Goal: Information Seeking & Learning: Learn about a topic

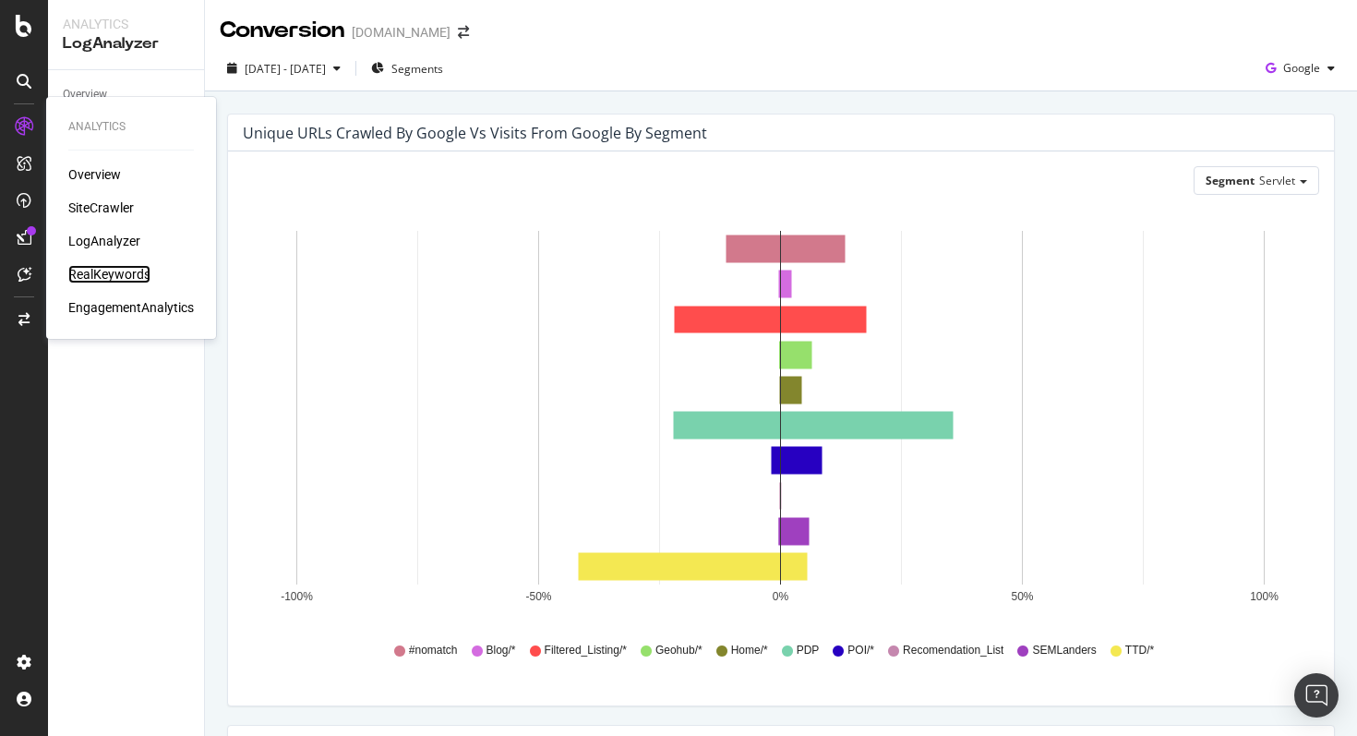
click at [91, 268] on div "RealKeywords" at bounding box center [109, 274] width 82 height 18
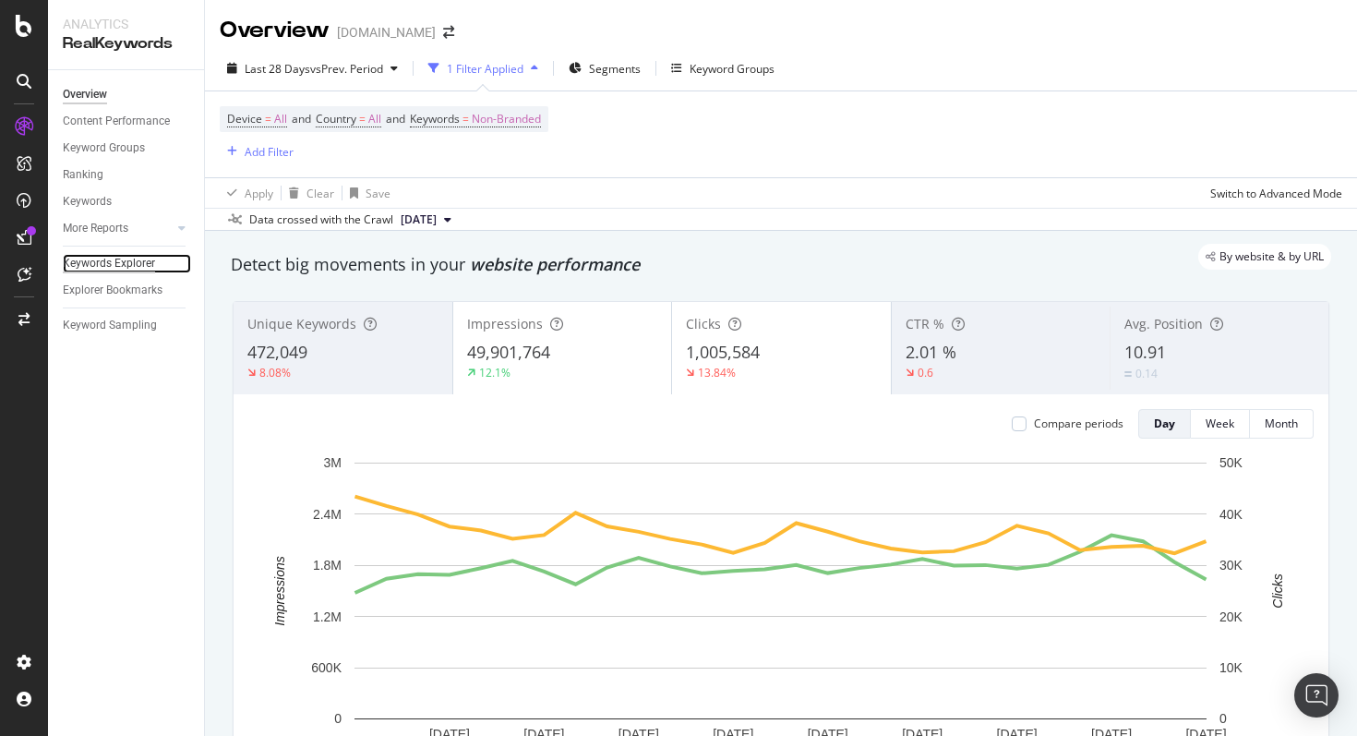
click at [137, 269] on div "Keywords Explorer" at bounding box center [109, 263] width 92 height 19
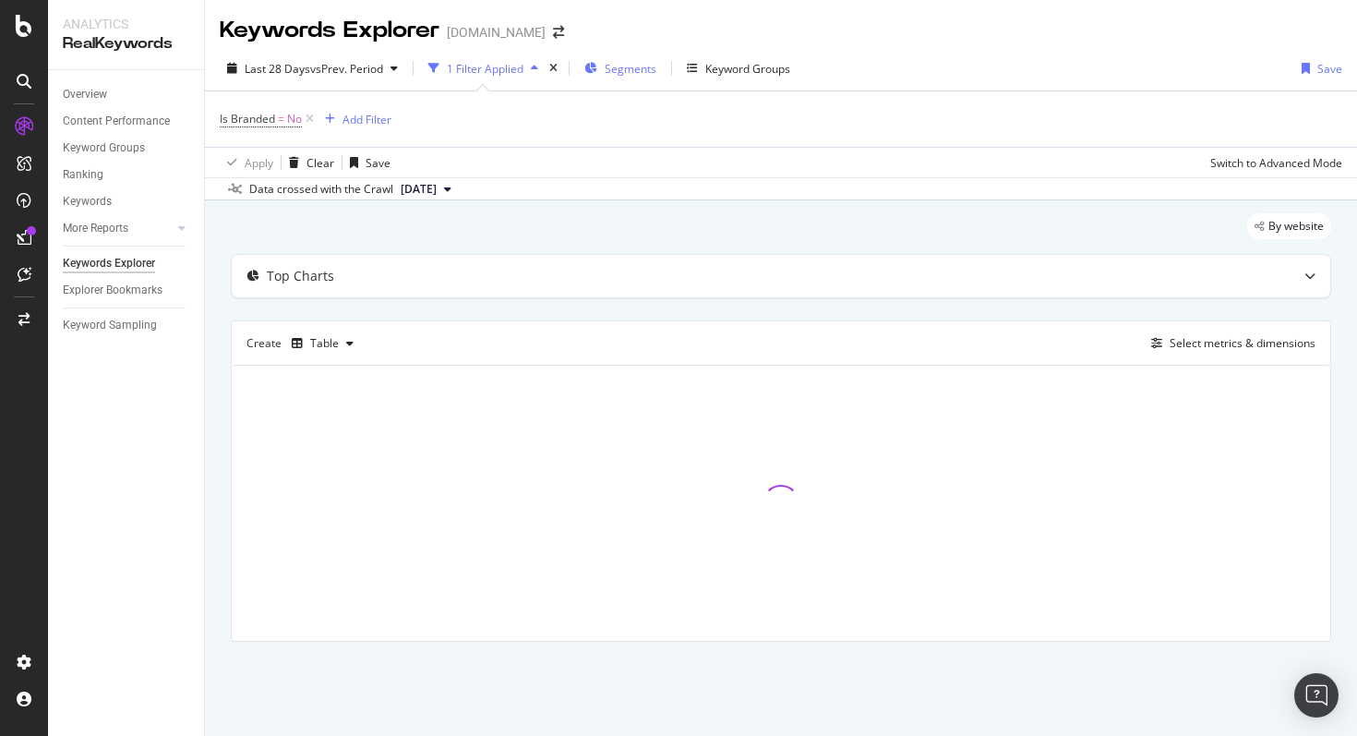
click at [641, 68] on span "Segments" at bounding box center [631, 69] width 52 height 16
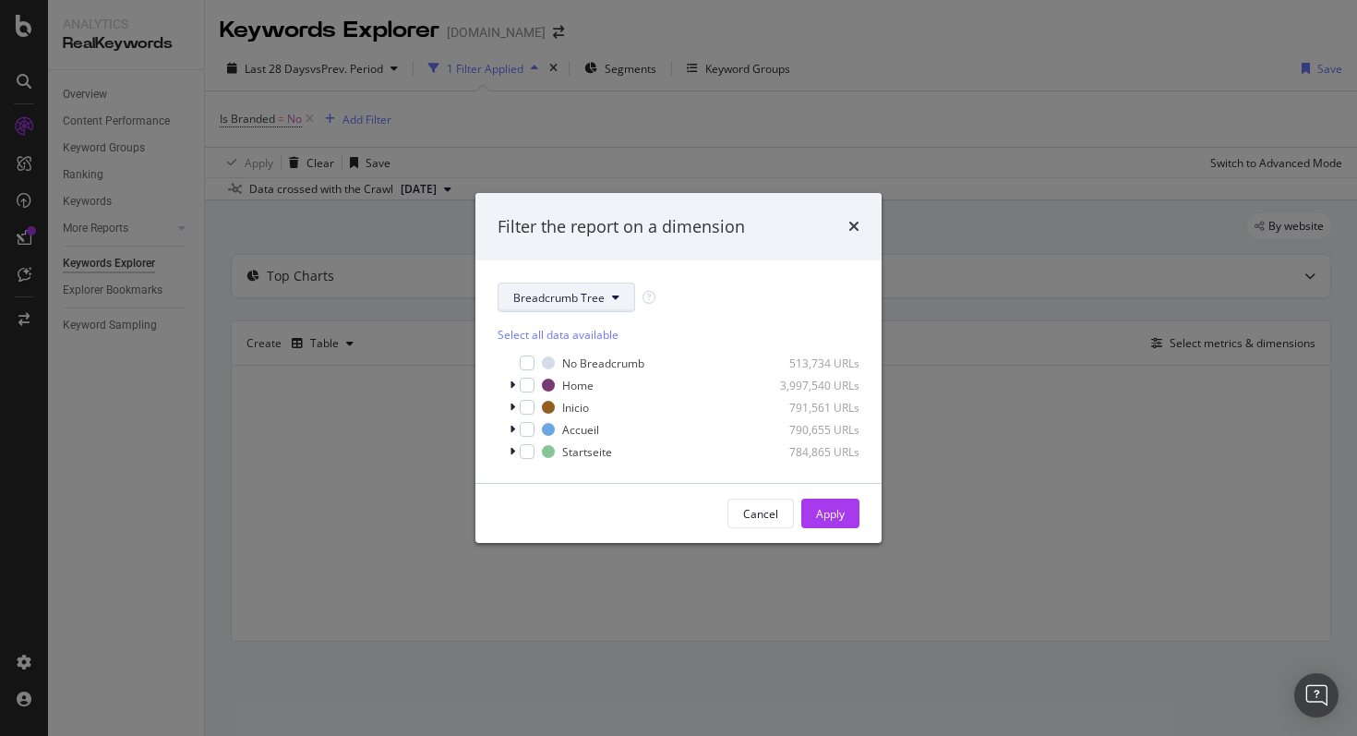
click at [521, 292] on span "Breadcrumb Tree" at bounding box center [558, 298] width 91 height 16
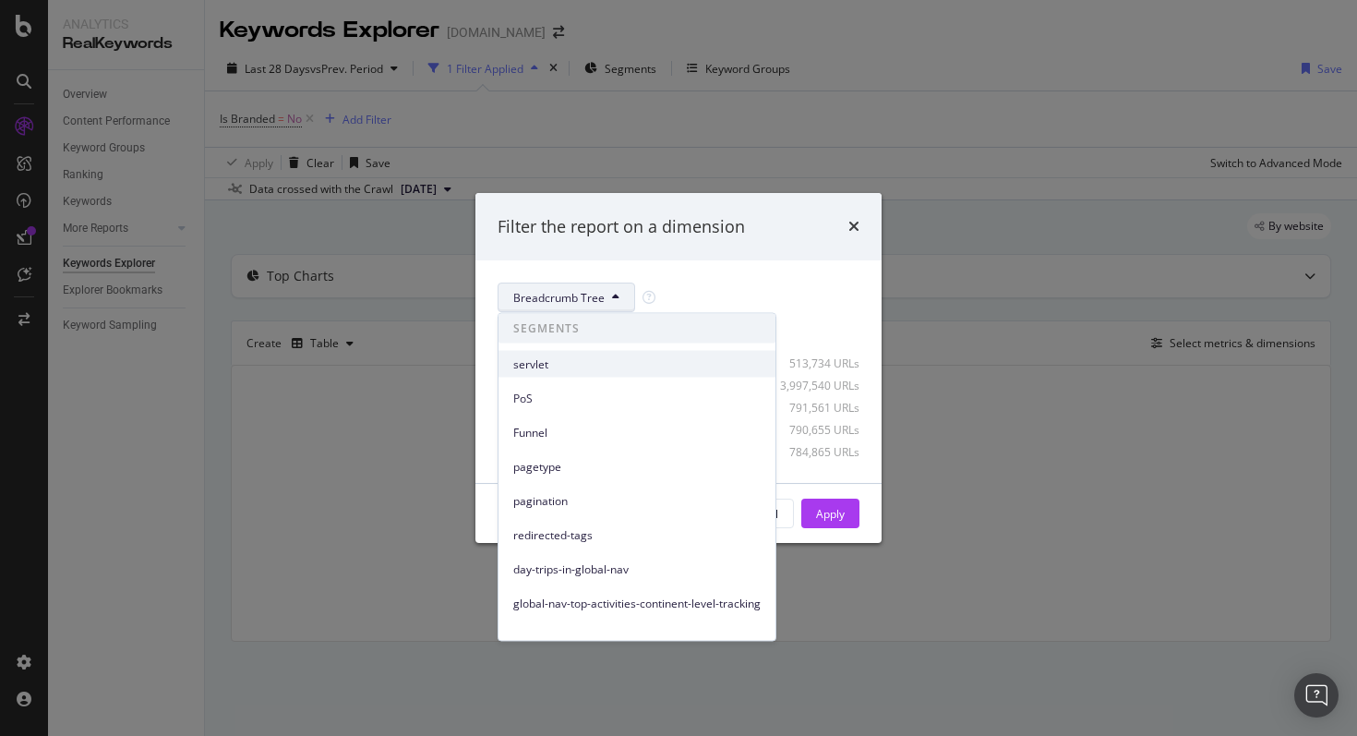
click at [558, 371] on span "servlet" at bounding box center [636, 363] width 247 height 17
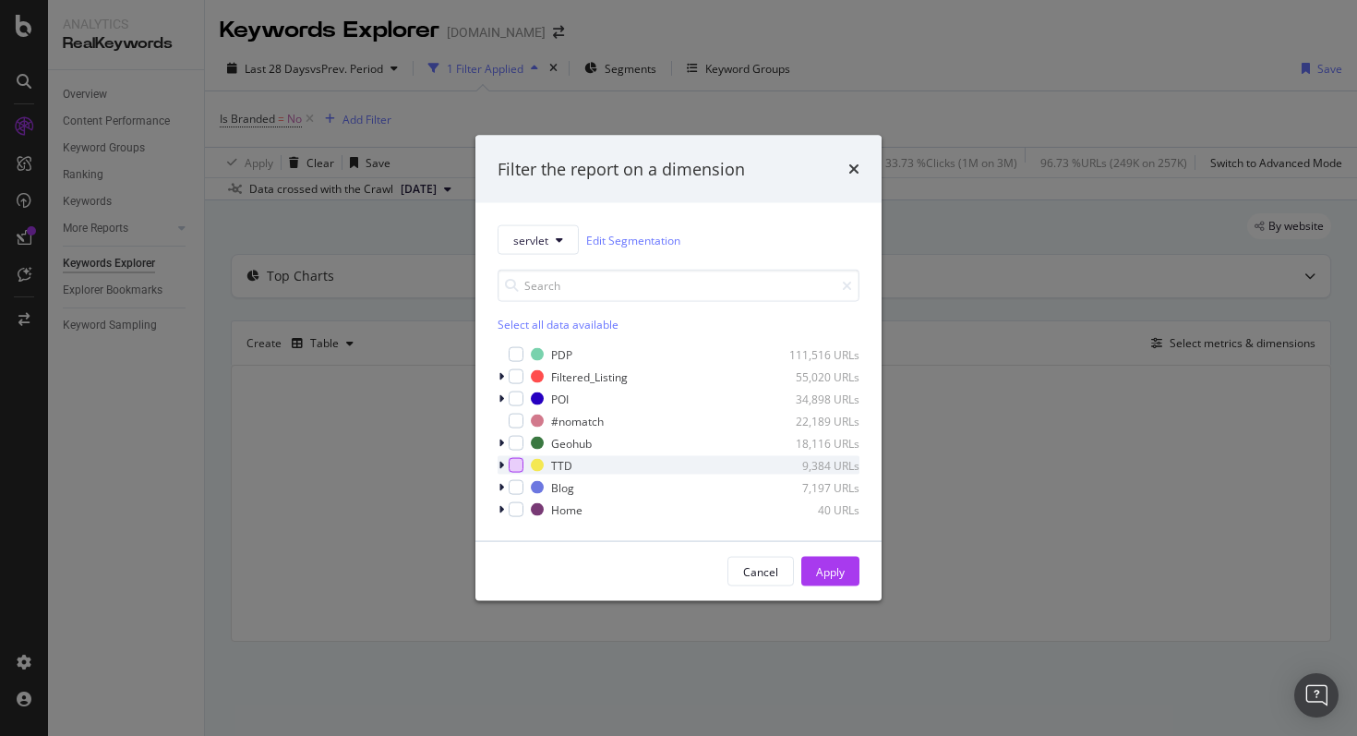
click at [521, 462] on div "modal" at bounding box center [516, 465] width 15 height 15
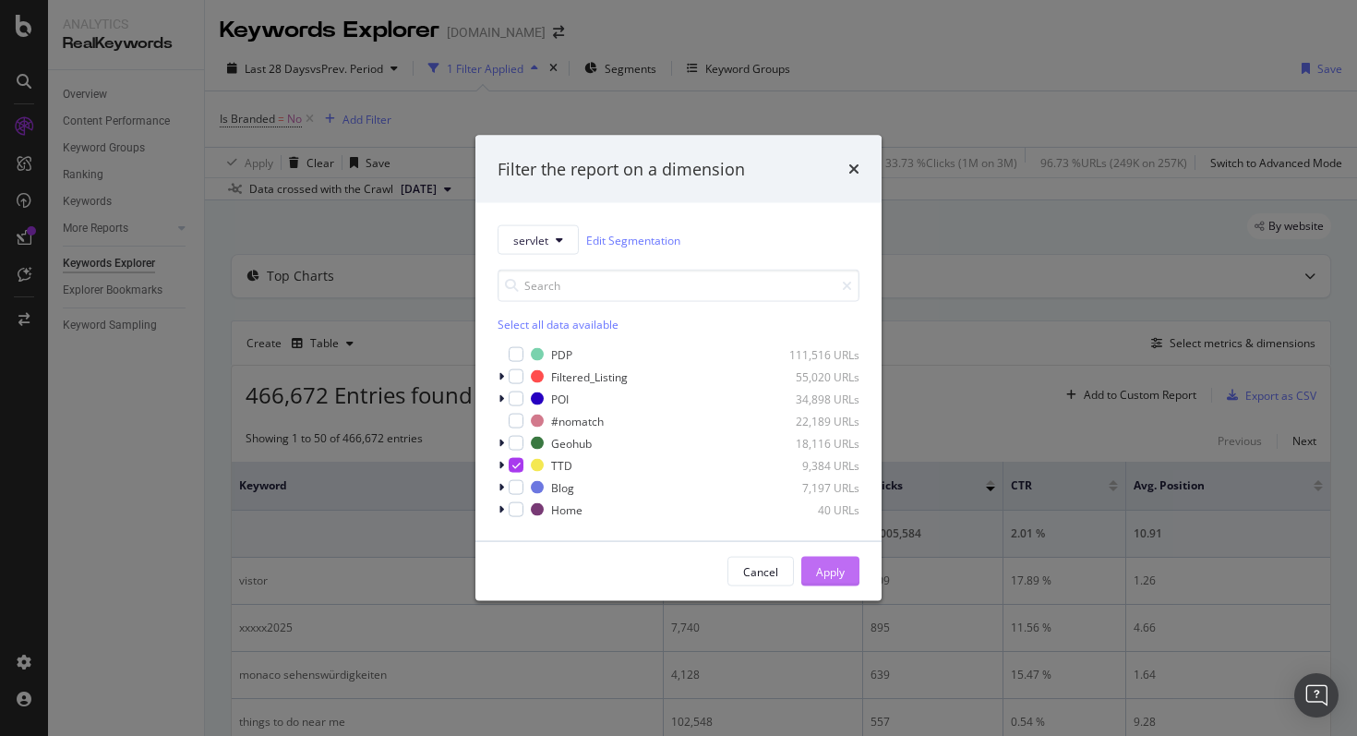
click at [816, 561] on div "Apply" at bounding box center [830, 572] width 29 height 28
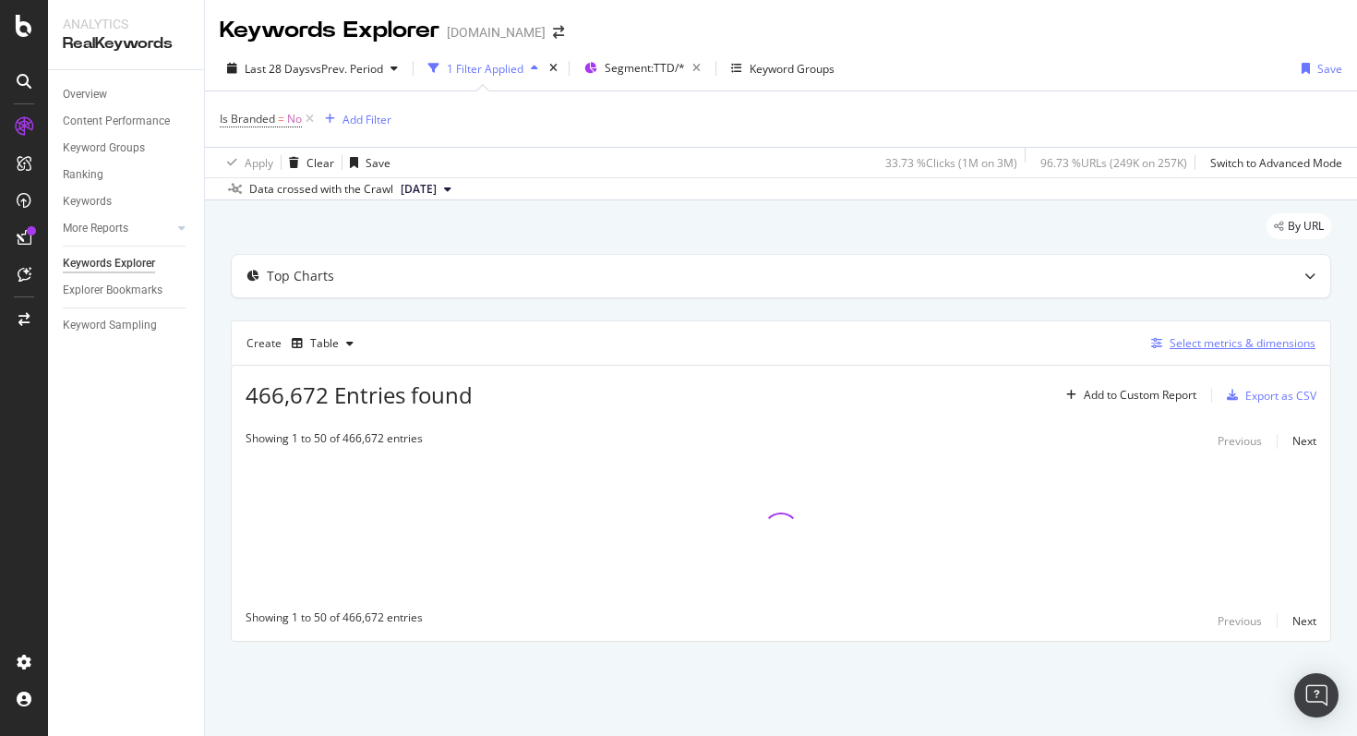
click at [1243, 349] on div "Select metrics & dimensions" at bounding box center [1243, 343] width 146 height 16
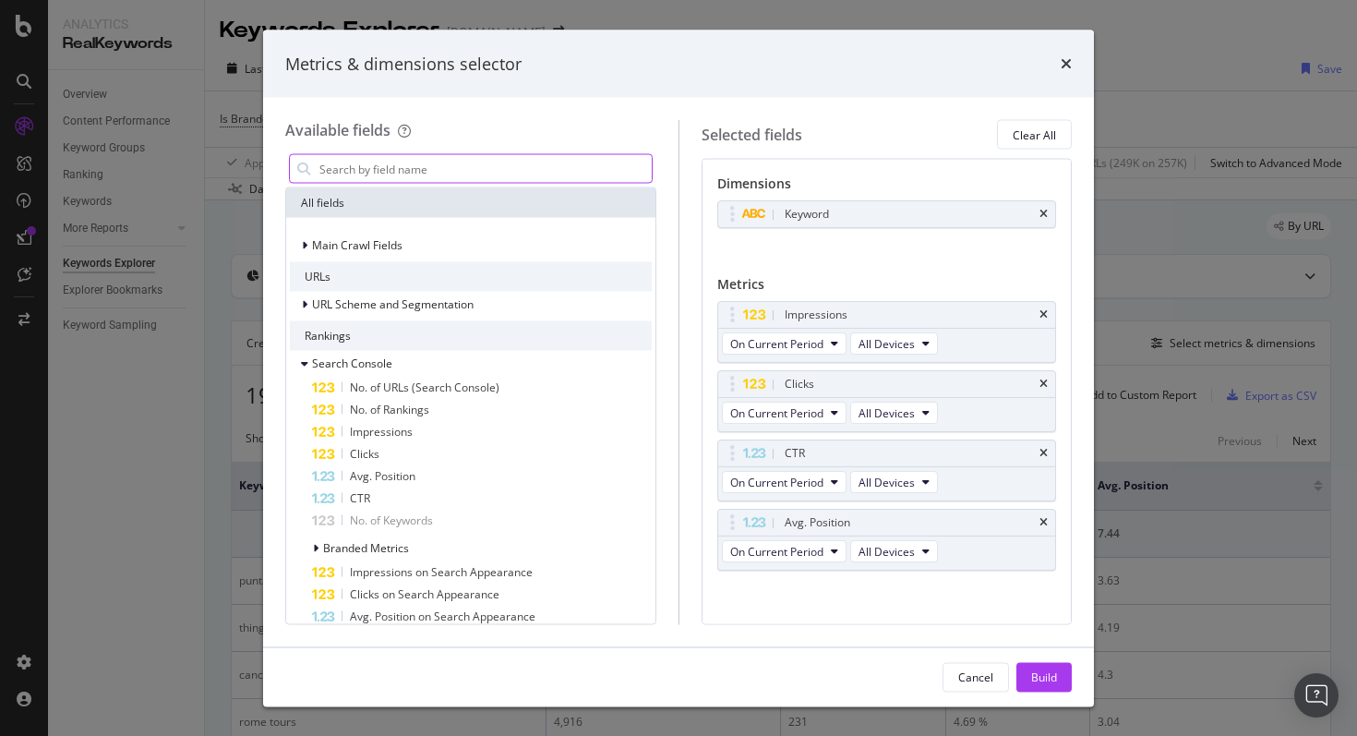
click at [587, 163] on input "modal" at bounding box center [485, 169] width 334 height 28
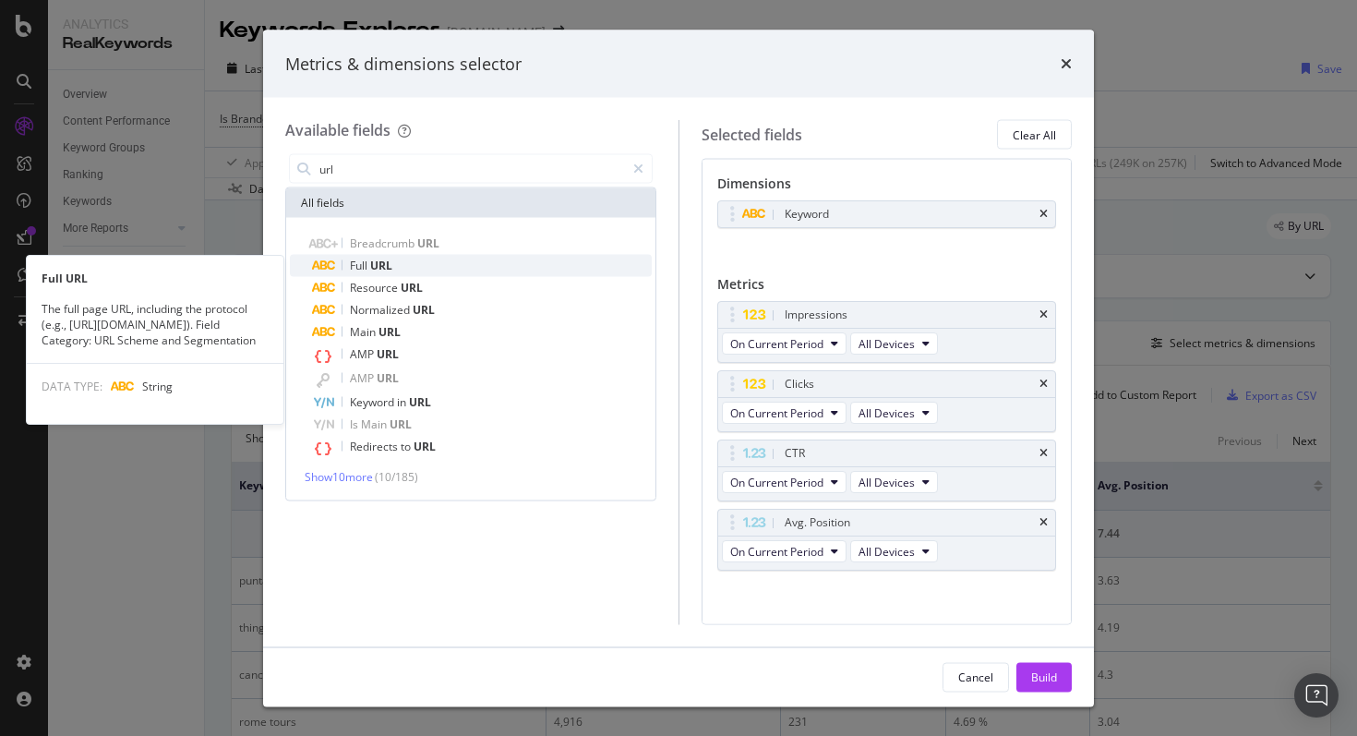
type input "url"
click at [419, 261] on div "Full URL" at bounding box center [482, 266] width 340 height 22
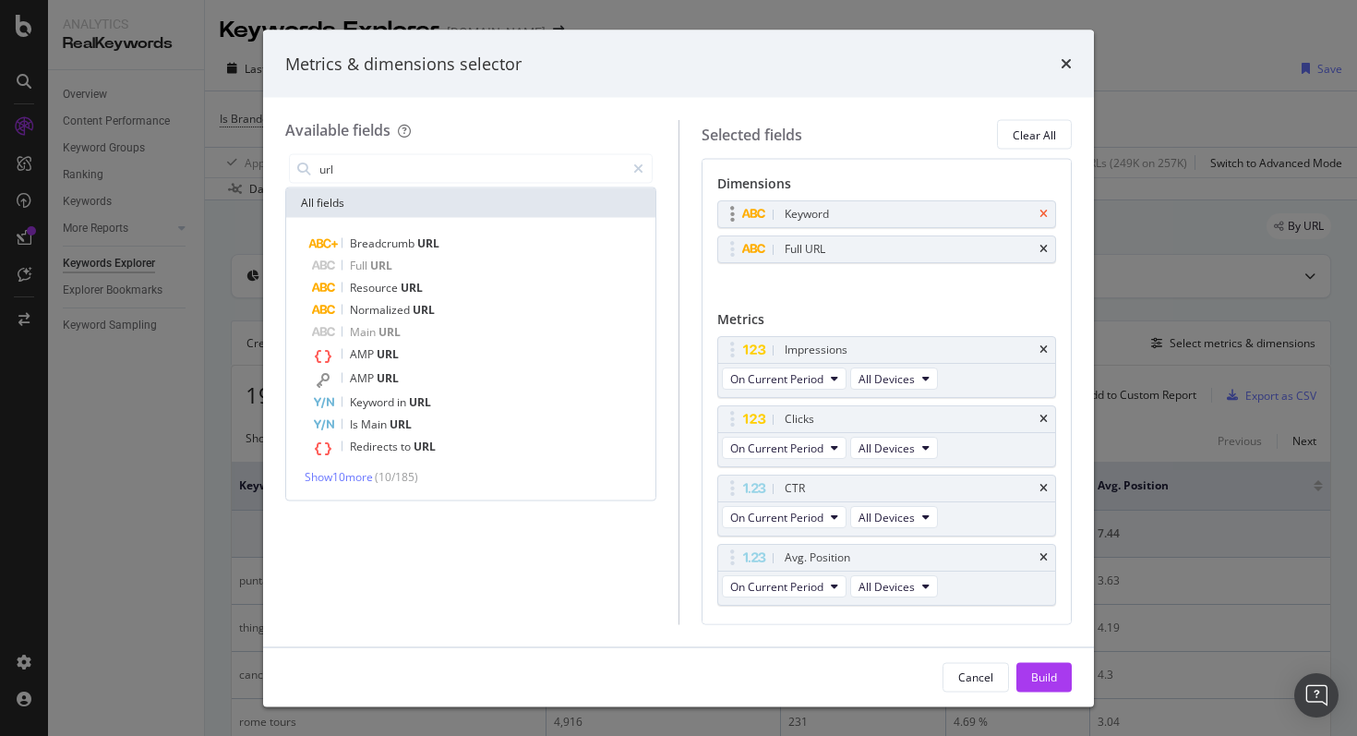
click at [1044, 211] on icon "times" at bounding box center [1044, 214] width 8 height 11
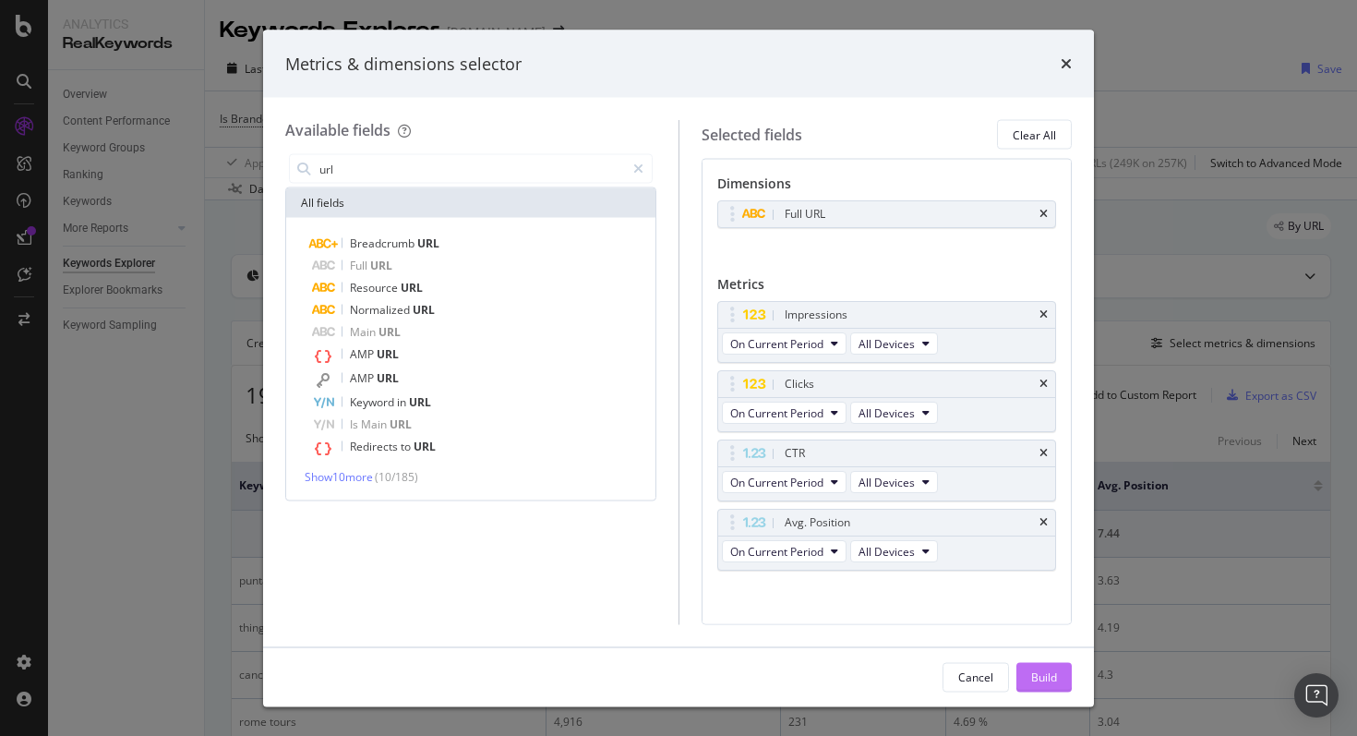
click at [1045, 679] on div "Build" at bounding box center [1044, 676] width 26 height 16
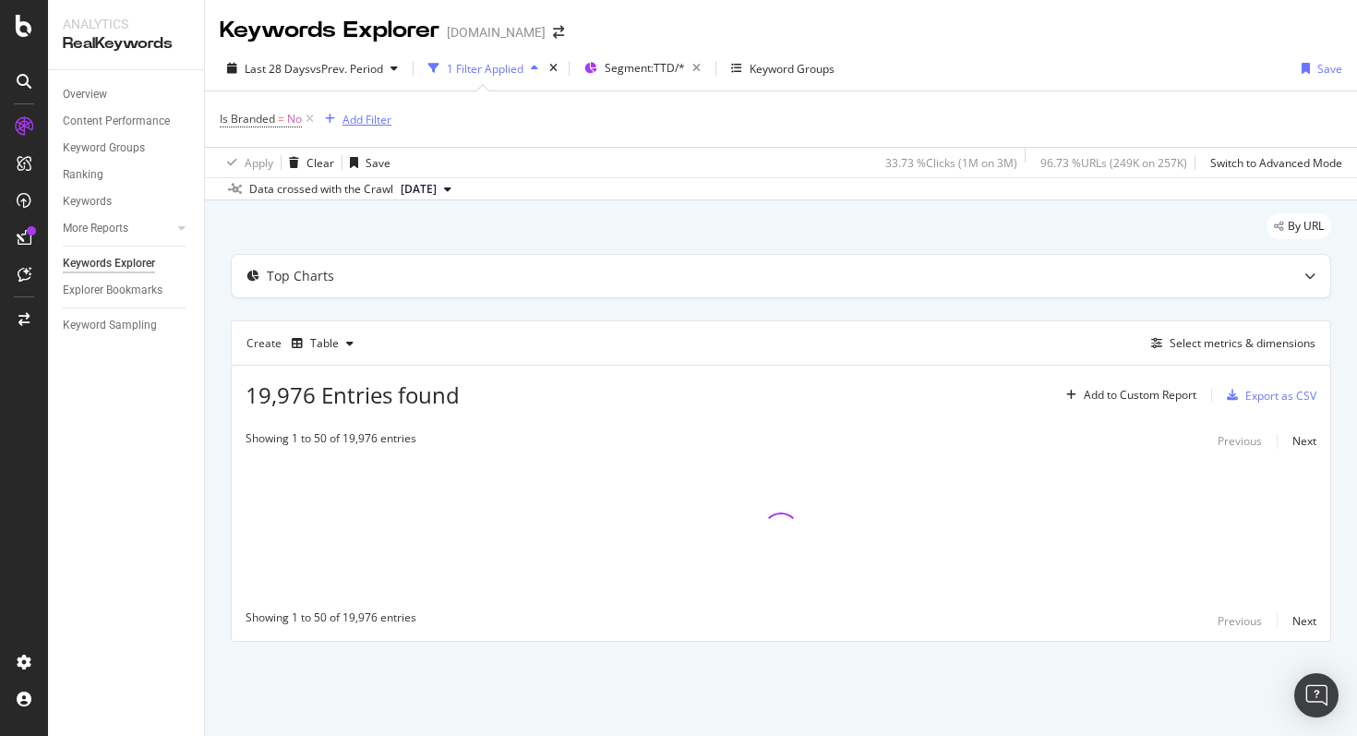
click at [365, 117] on div "Add Filter" at bounding box center [367, 120] width 49 height 16
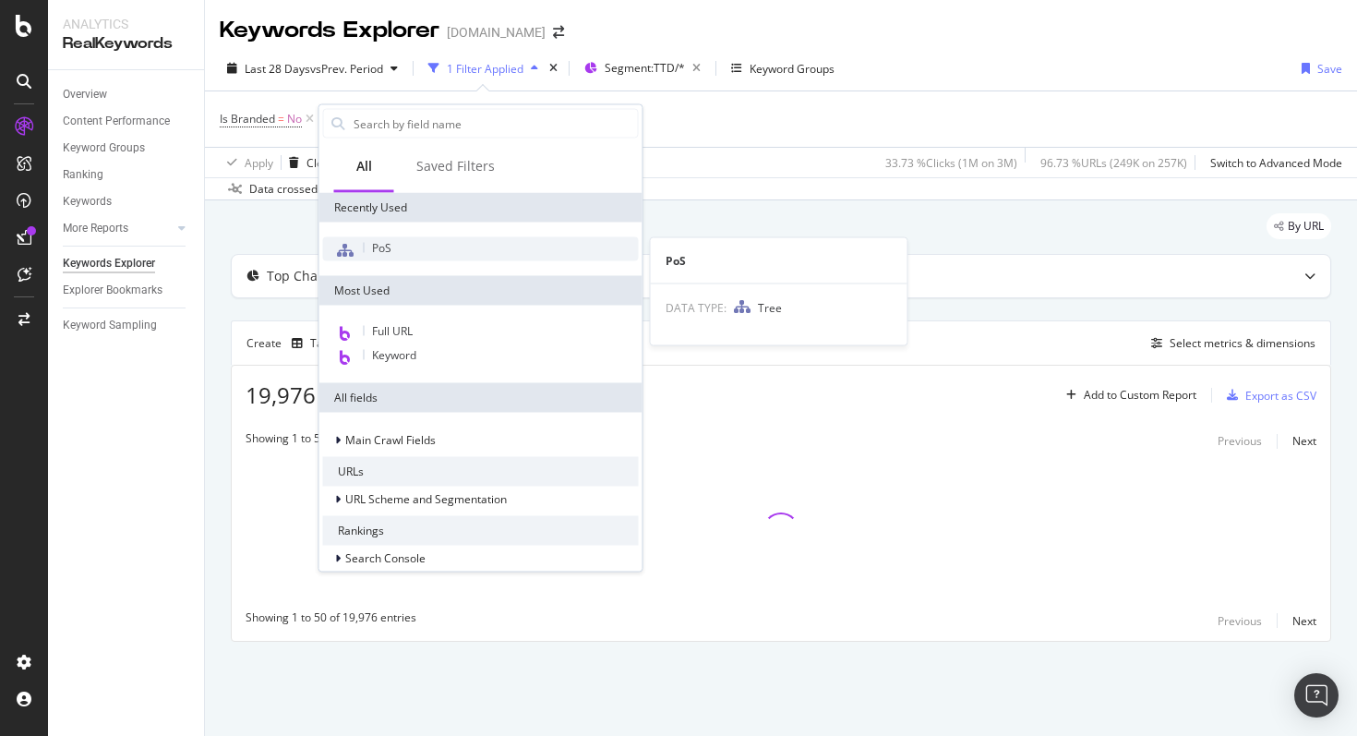
click at [385, 237] on div "PoS" at bounding box center [481, 249] width 316 height 24
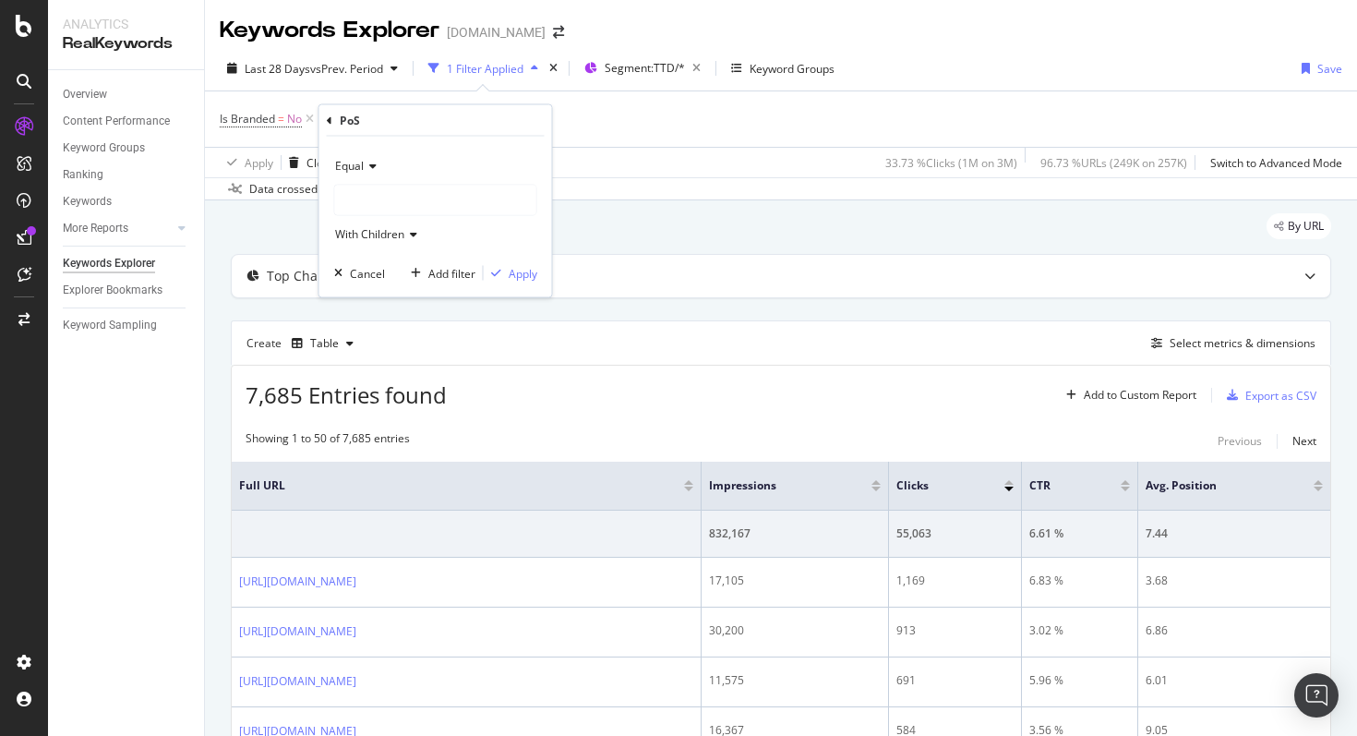
click at [361, 210] on div at bounding box center [435, 201] width 201 height 30
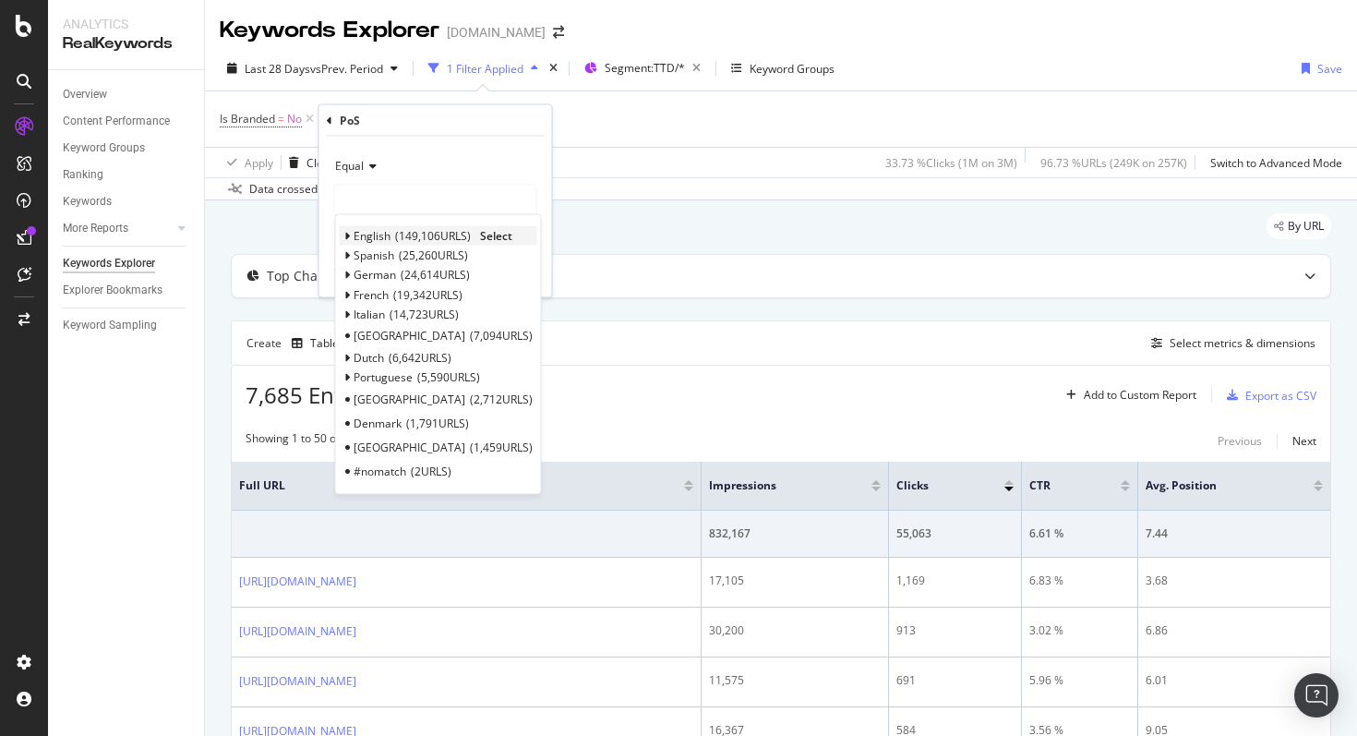
click at [351, 241] on div "English 149,106 URLS Select" at bounding box center [439, 235] width 198 height 19
click at [347, 235] on icon at bounding box center [347, 236] width 6 height 11
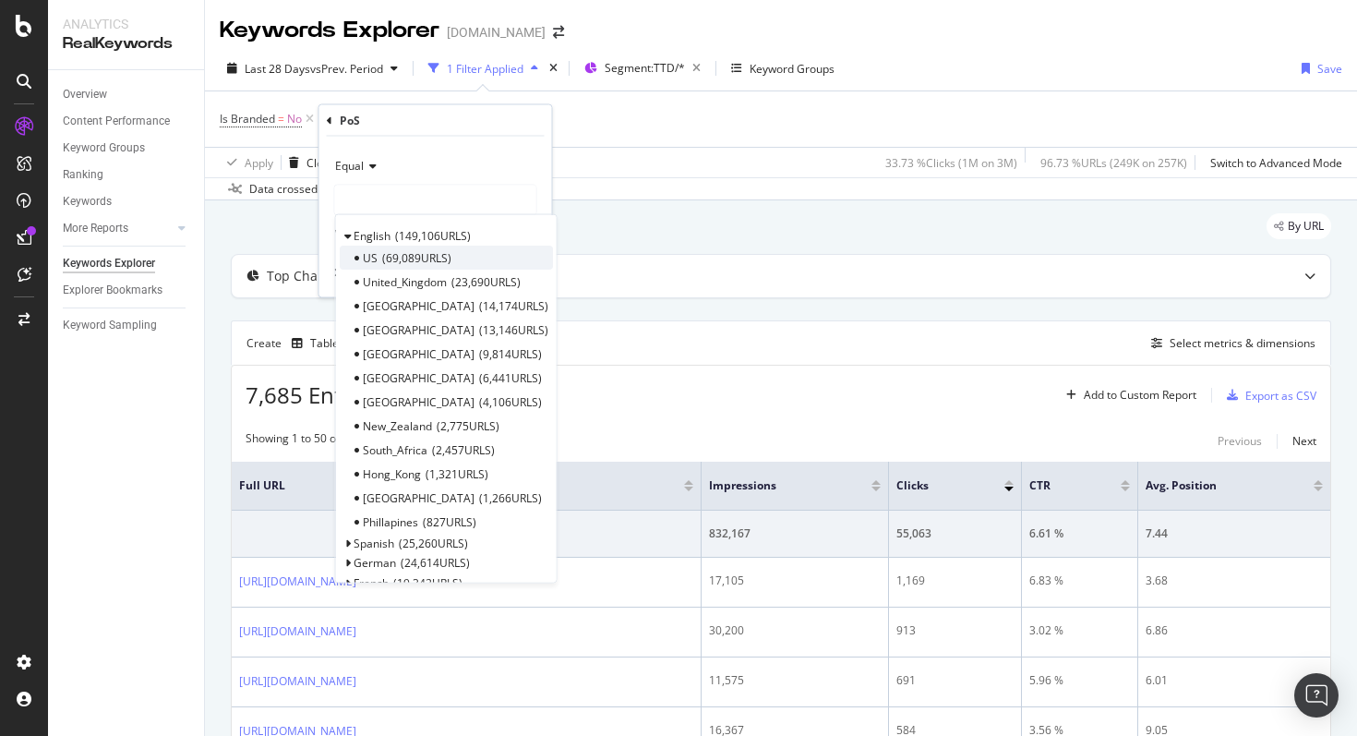
click at [409, 263] on span "69,089 URLS" at bounding box center [416, 257] width 69 height 16
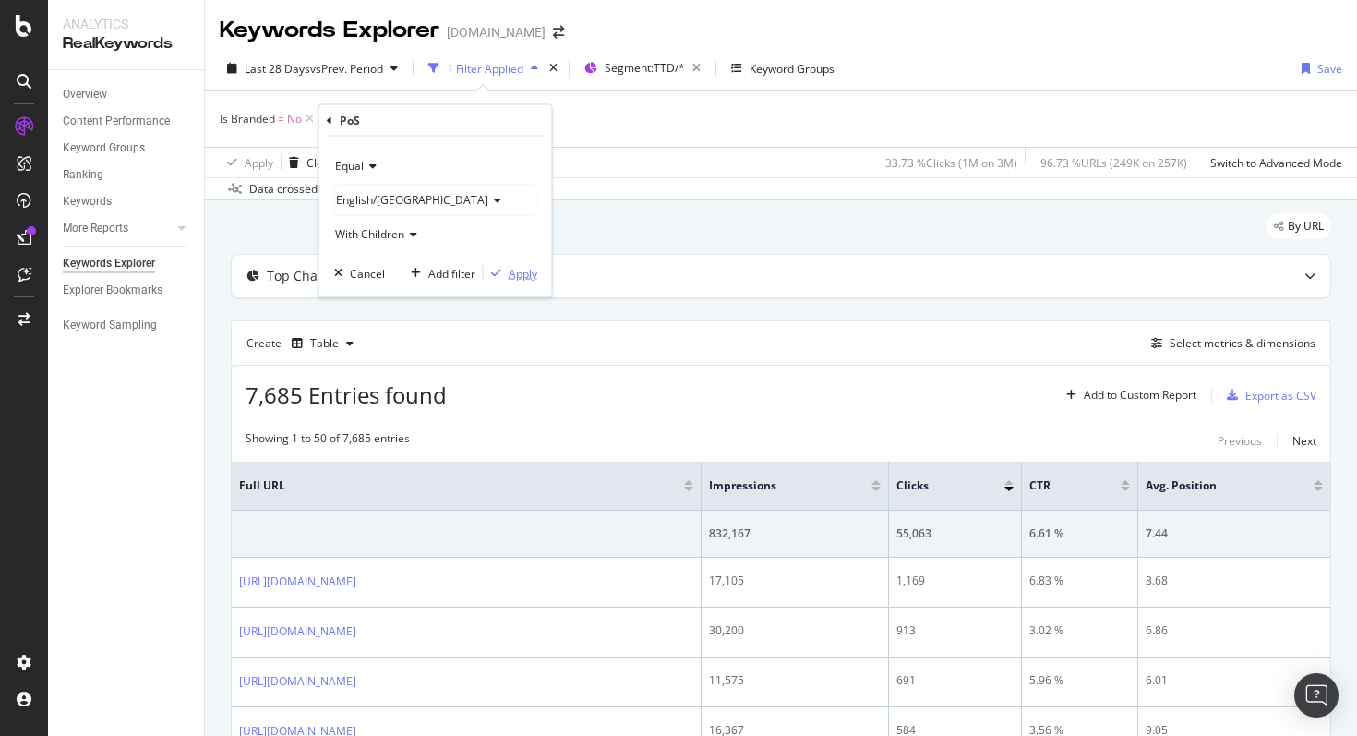
click at [519, 276] on div "Apply" at bounding box center [523, 273] width 29 height 16
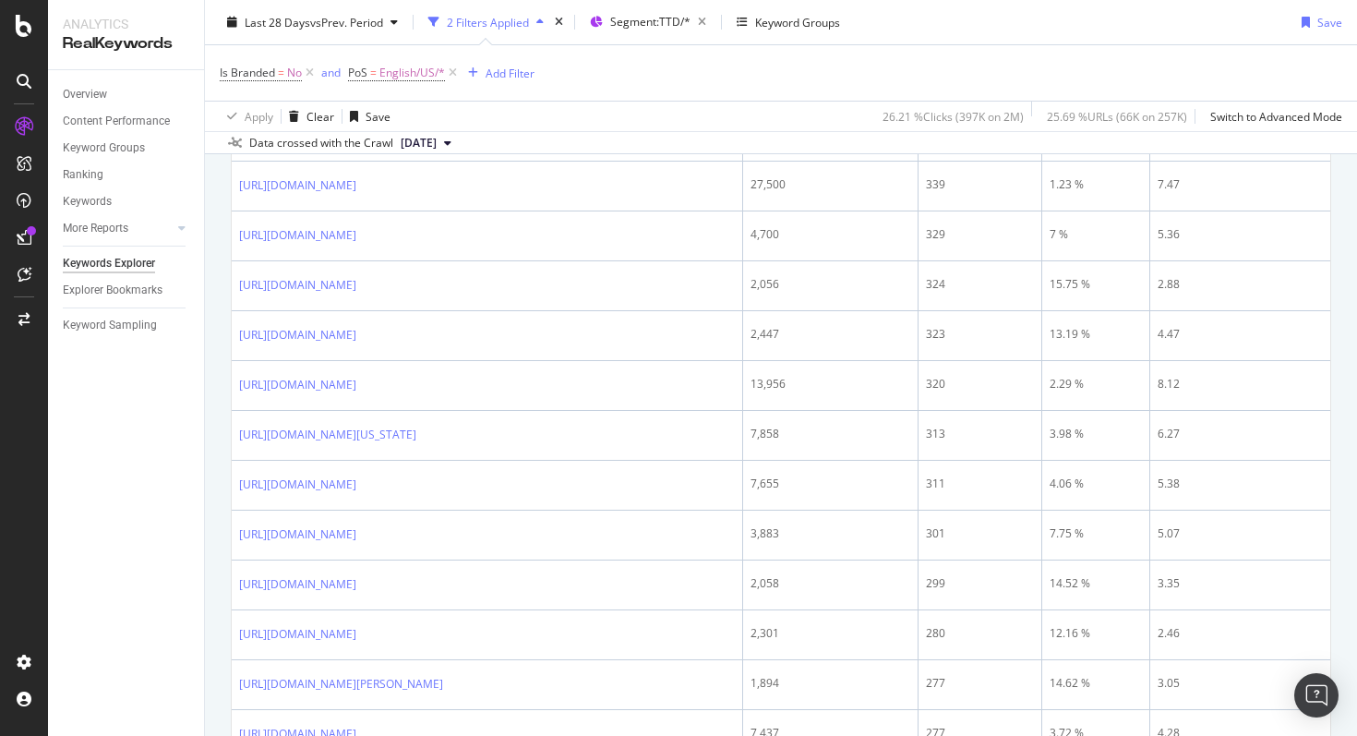
scroll to position [1076, 0]
